Goal: Task Accomplishment & Management: Use online tool/utility

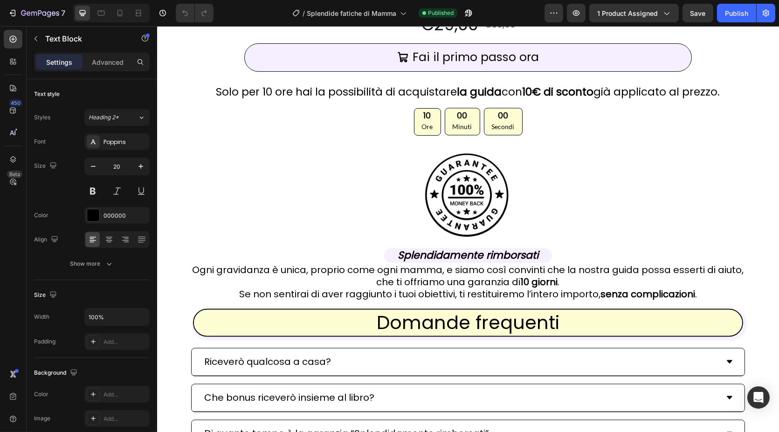
scroll to position [3496, 0]
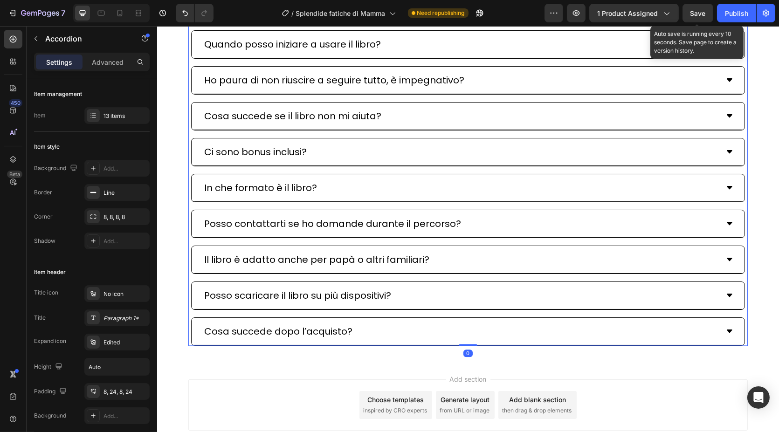
scroll to position [4305, 0]
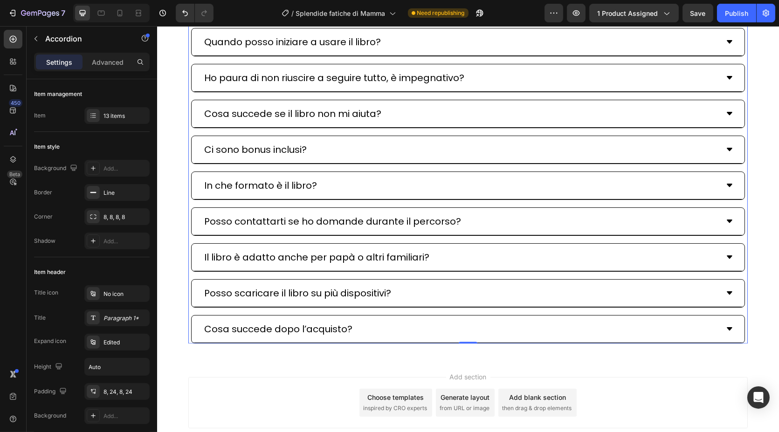
click at [260, 14] on p "A chi è rivolta questo libro?" at bounding box center [266, 6] width 125 height 17
click at [387, 16] on div "A chi è rivolto questo libro?" at bounding box center [460, 6] width 516 height 20
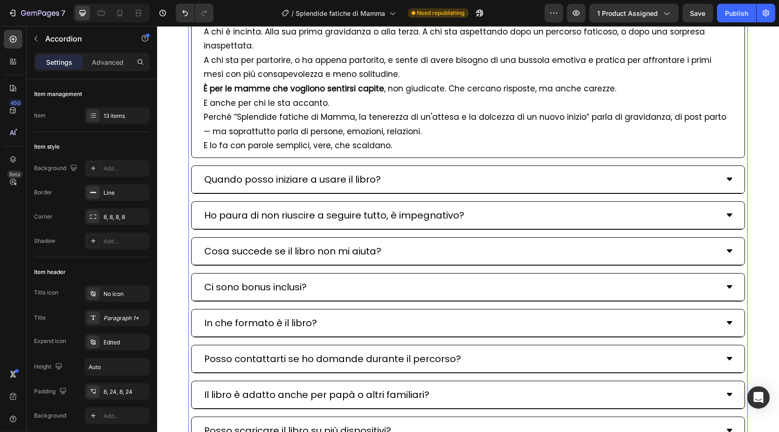
click at [387, 16] on div "A chi è rivolto questo libro?" at bounding box center [460, 6] width 516 height 20
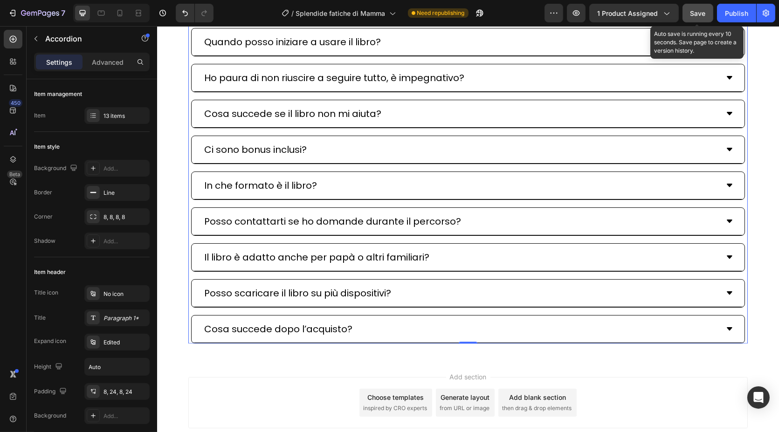
click at [689, 16] on button "Save" at bounding box center [698, 13] width 31 height 19
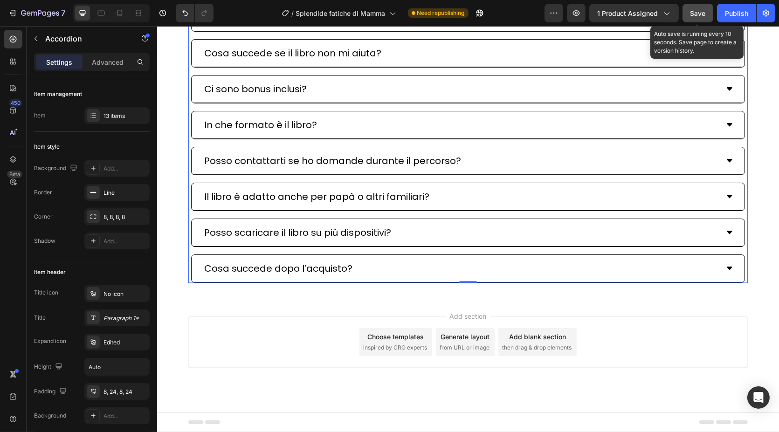
scroll to position [4386, 0]
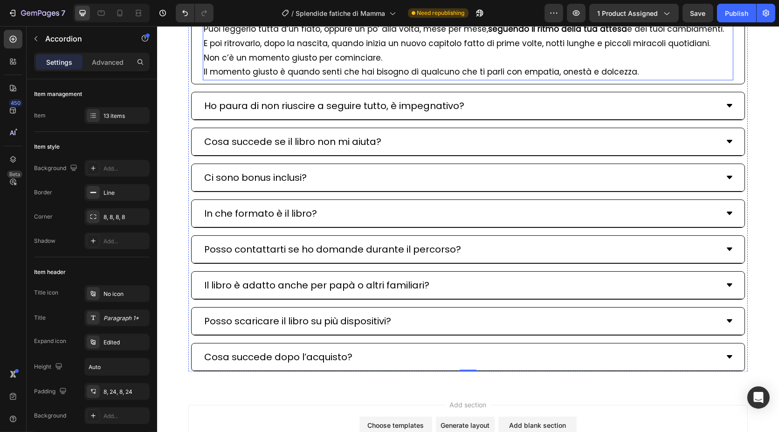
click at [269, 50] on p "Puoi leggerlo tutta d’un fiato, oppure un po’ alla volta, mese per mese, seguen…" at bounding box center [467, 36] width 529 height 28
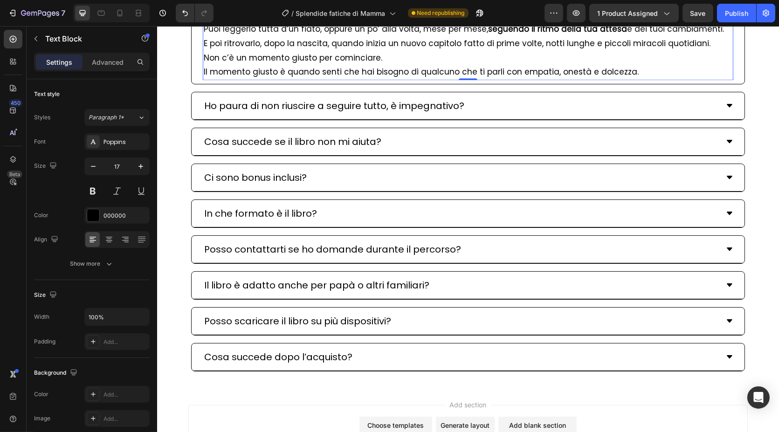
click at [269, 50] on p "Puoi leggerlo tutta d’un fiato, oppure un po’ alla volta, mese per mese, seguen…" at bounding box center [467, 36] width 529 height 28
click at [692, 16] on span "Save" at bounding box center [697, 13] width 15 height 8
click at [745, 21] on button "Publish" at bounding box center [736, 13] width 39 height 19
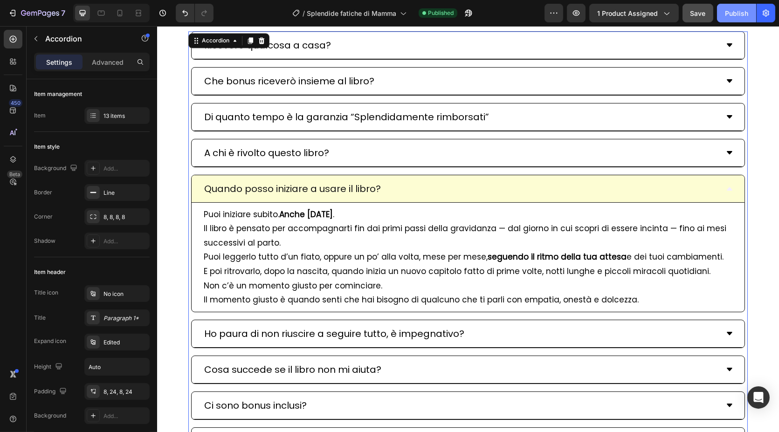
scroll to position [4158, 0]
click at [730, 203] on div "Quando posso iniziare a usare il libro?" at bounding box center [467, 190] width 553 height 28
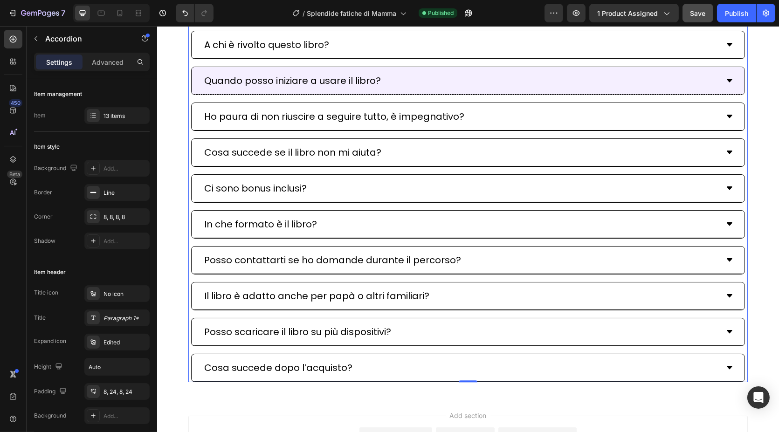
scroll to position [4267, 0]
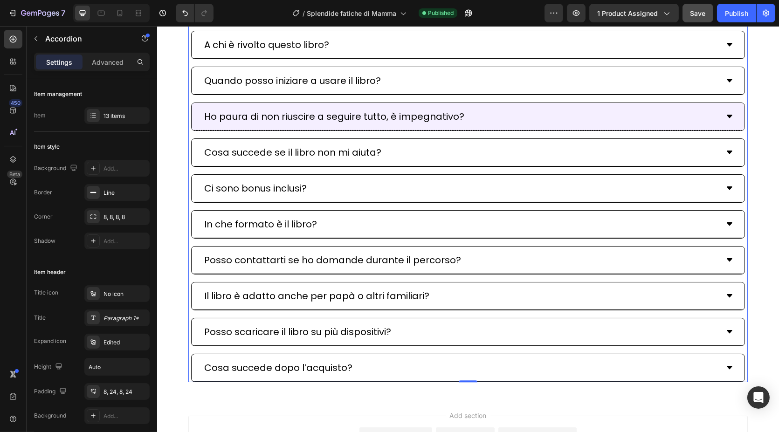
click at [727, 118] on icon at bounding box center [729, 116] width 6 height 3
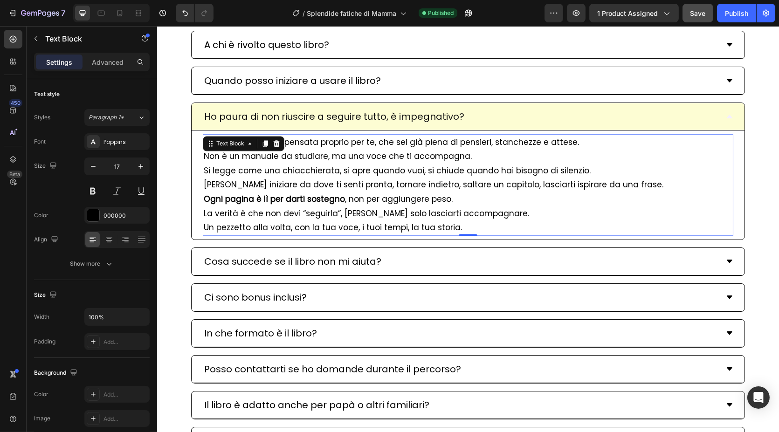
scroll to position [4307, 0]
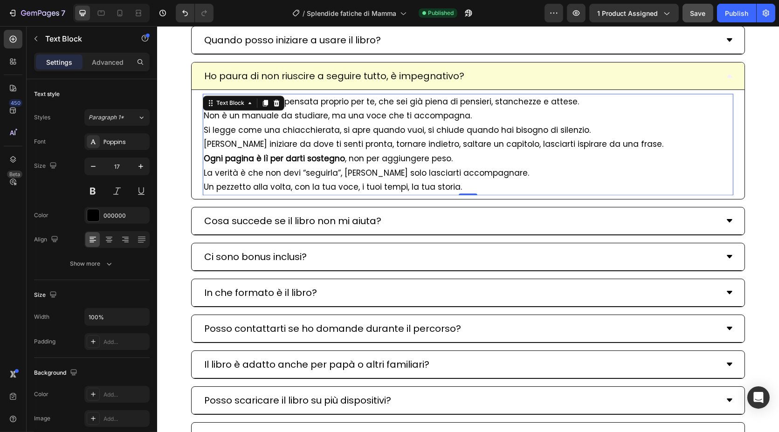
click at [601, 138] on p "Si legge come una chiacchierata, si apre quando vuoi, si chiude quando hai biso…" at bounding box center [467, 130] width 529 height 14
click at [274, 123] on p "No , non lo è. È stata pensata proprio per te, che sei già piena di pensieri, s…" at bounding box center [467, 109] width 529 height 28
click at [311, 123] on p "No , non lo è. È stato pensata proprio per te, che sei già piena di pensieri, s…" at bounding box center [467, 109] width 529 height 28
click at [328, 180] on p "[PERSON_NAME] iniziare da dove ti senti pronta, tornare indietro, saltare un ca…" at bounding box center [467, 158] width 529 height 43
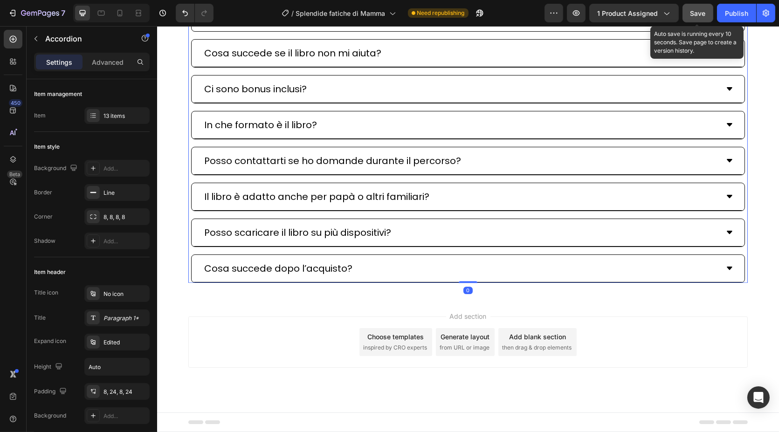
scroll to position [4571, 0]
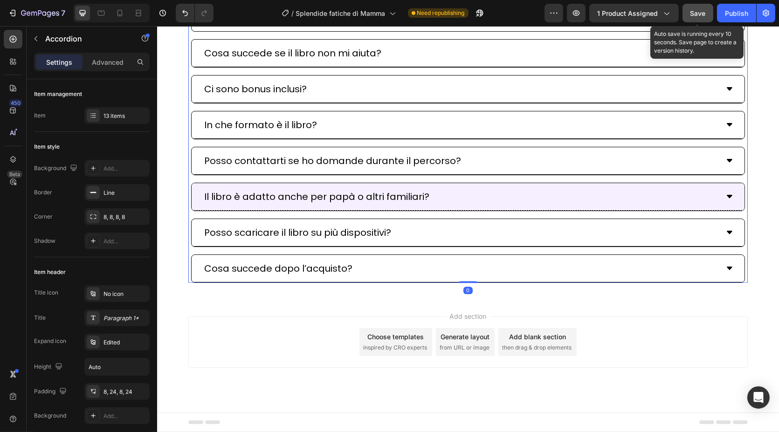
click at [444, 207] on div "Il libro è adatto anche per papà o altri familiari?" at bounding box center [460, 197] width 516 height 20
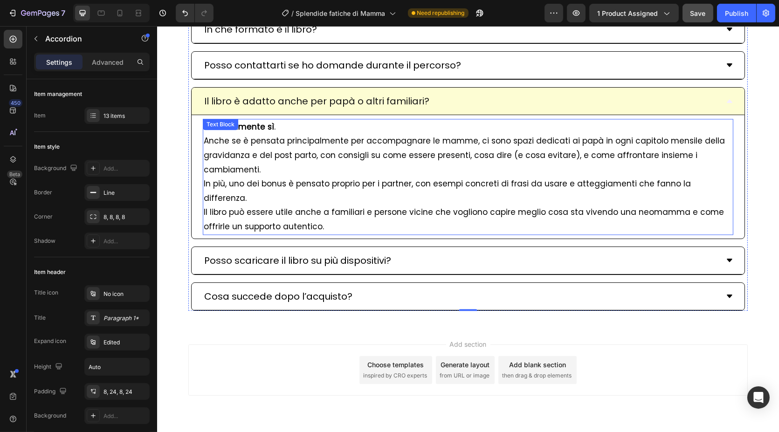
click at [278, 177] on p "Anche se è pensata principalmente per accompagnare le mamme, ci sono spazi dedi…" at bounding box center [467, 155] width 529 height 43
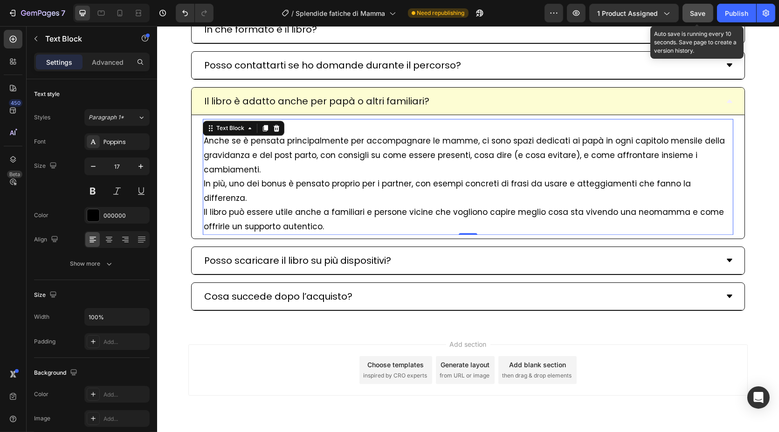
click at [691, 9] on span "Save" at bounding box center [697, 13] width 15 height 8
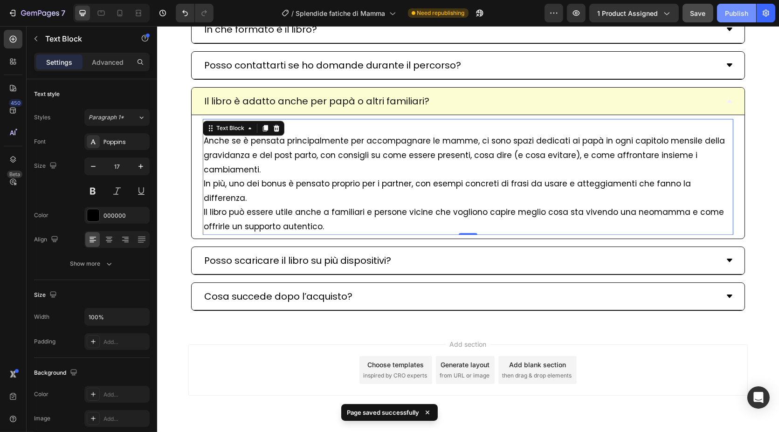
click at [745, 16] on div "Publish" at bounding box center [736, 13] width 23 height 10
